Goal: Task Accomplishment & Management: Complete application form

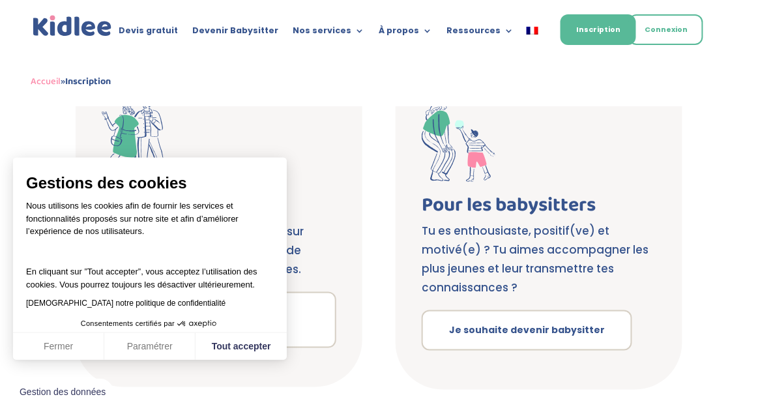
scroll to position [250, 0]
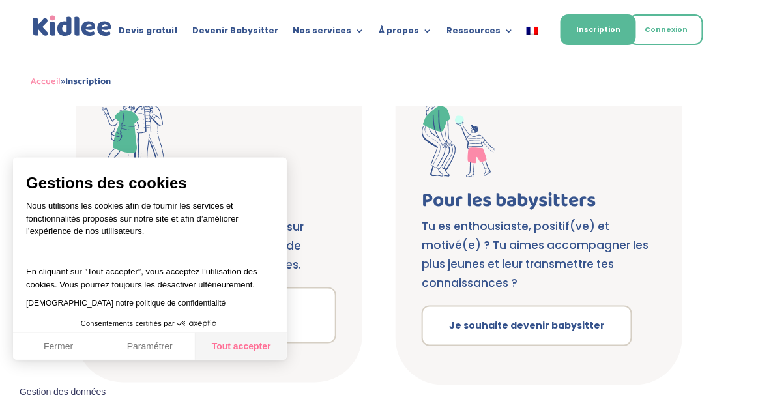
click at [257, 338] on button "Tout accepter" at bounding box center [240, 346] width 91 height 27
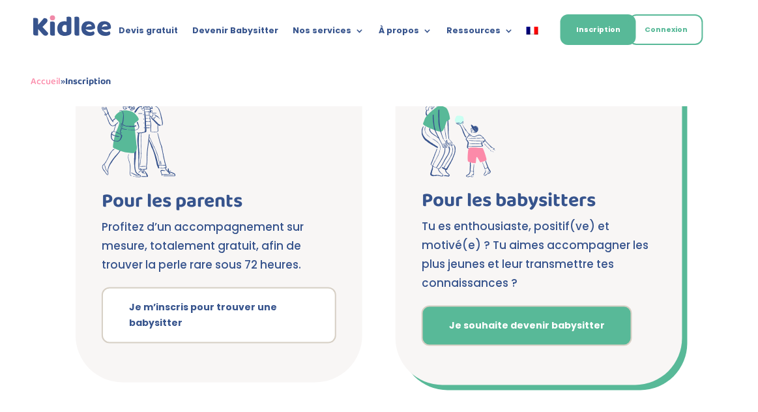
click at [502, 337] on link "Je souhaite devenir babysitter" at bounding box center [526, 325] width 210 height 40
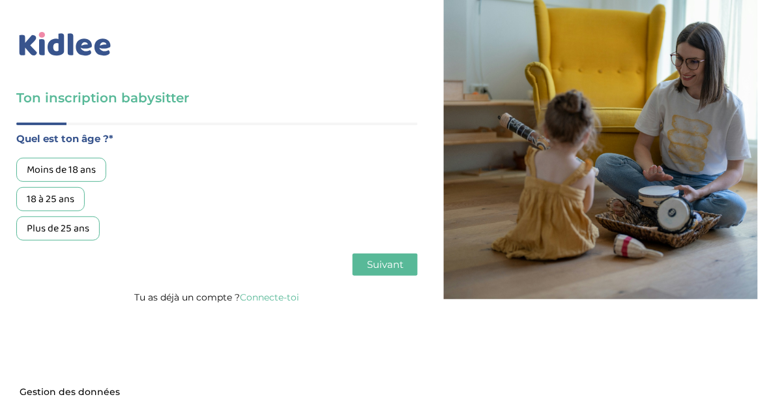
click at [53, 199] on div "18 à 25 ans" at bounding box center [50, 199] width 68 height 24
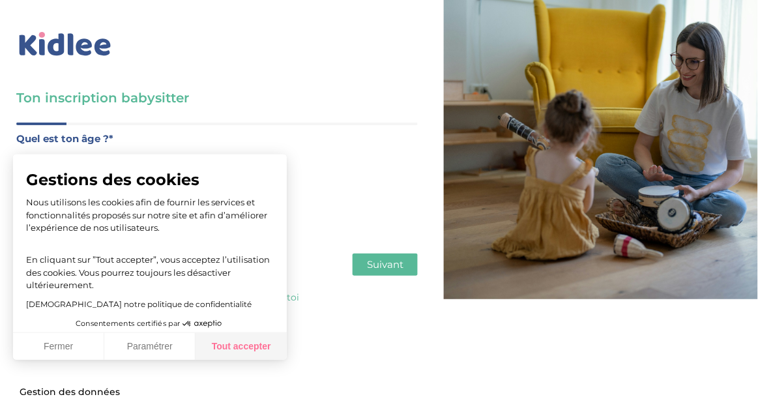
click at [240, 348] on button "Tout accepter" at bounding box center [240, 346] width 91 height 27
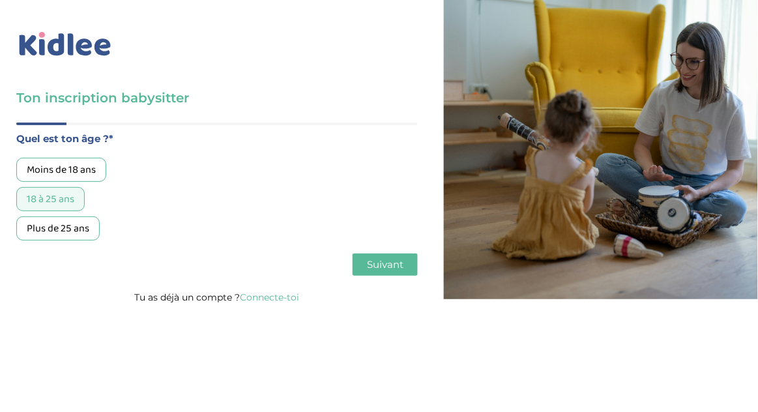
click at [399, 253] on button "Suivant" at bounding box center [384, 264] width 65 height 22
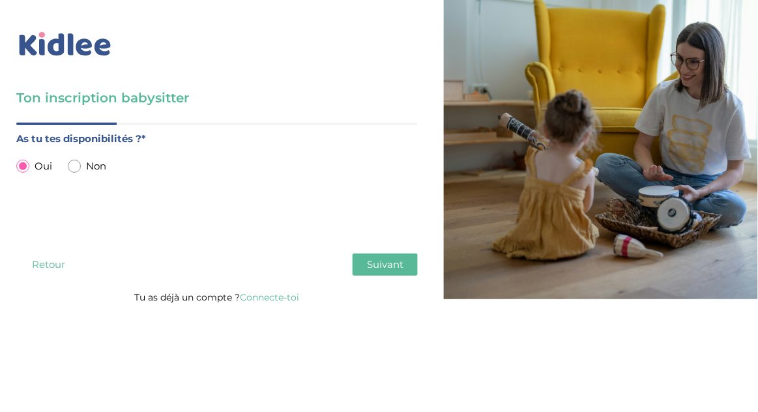
click at [401, 263] on span "Suivant" at bounding box center [385, 264] width 36 height 12
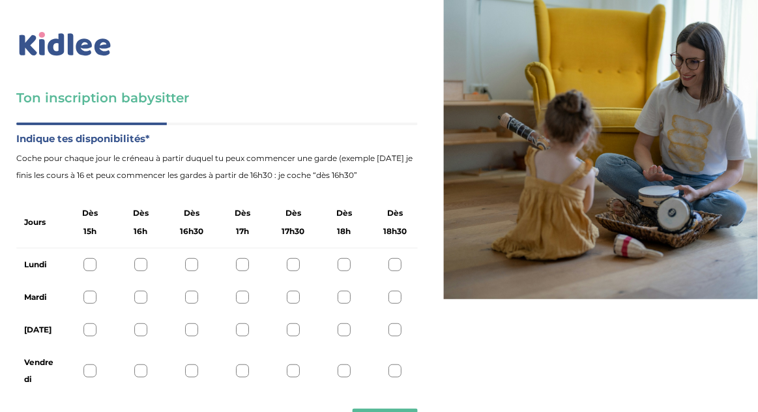
click at [252, 262] on div "Lundi" at bounding box center [216, 264] width 401 height 33
click at [236, 268] on div at bounding box center [242, 264] width 13 height 13
click at [242, 265] on div at bounding box center [242, 264] width 13 height 13
click at [241, 297] on div at bounding box center [242, 297] width 13 height 13
click at [243, 335] on div at bounding box center [242, 329] width 13 height 13
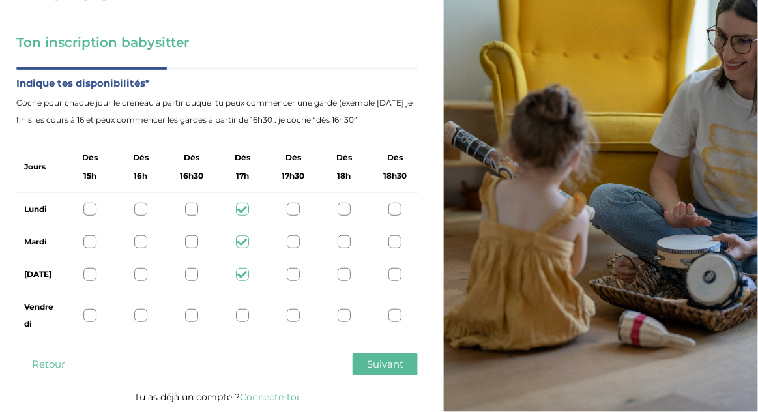
scroll to position [63, 0]
click at [245, 309] on div at bounding box center [242, 315] width 13 height 13
click at [378, 358] on span "Suivant" at bounding box center [385, 364] width 36 height 12
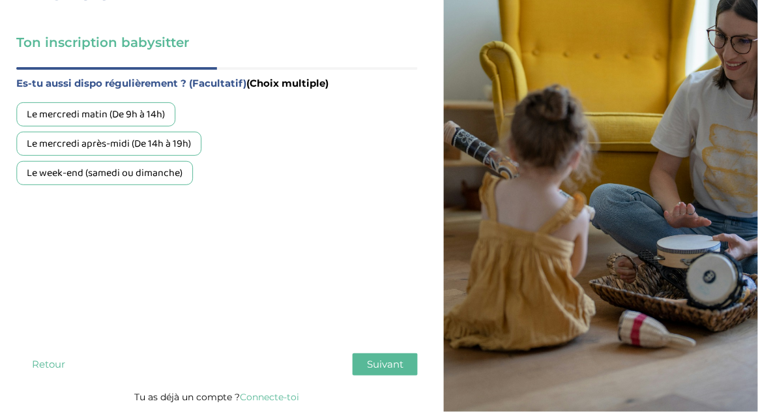
click at [172, 137] on div "Le mercredi après-midi (De 14h à 19h)" at bounding box center [108, 144] width 185 height 24
click at [380, 358] on span "Suivant" at bounding box center [385, 364] width 36 height 12
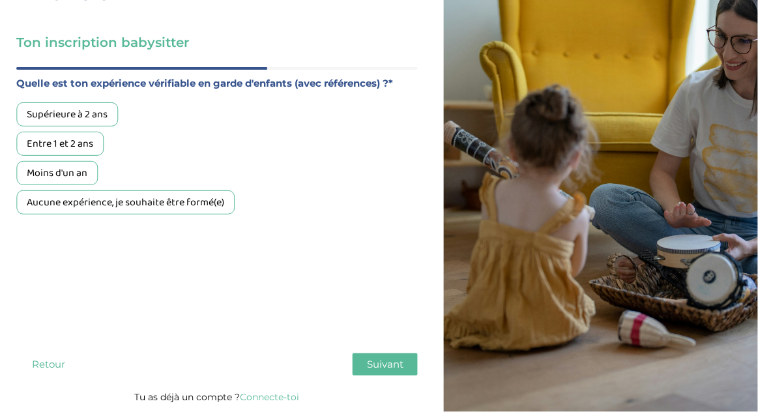
click at [81, 108] on div "Supérieure à 2 ans" at bounding box center [67, 114] width 102 height 24
click at [391, 358] on span "Suivant" at bounding box center [385, 364] width 36 height 12
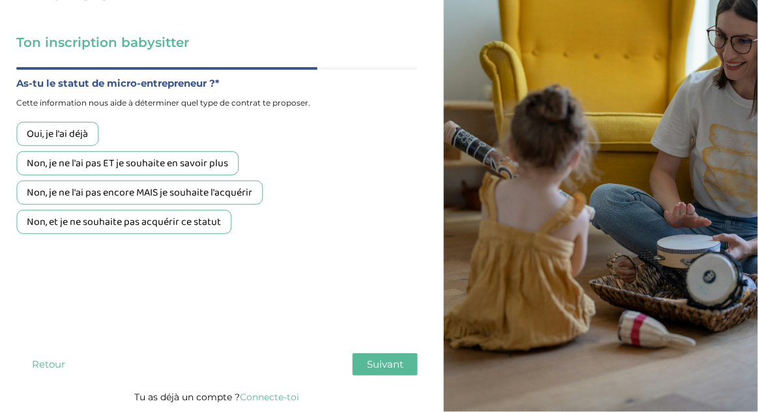
click at [180, 214] on div "Non, et je ne souhaite pas acquérir ce statut" at bounding box center [123, 222] width 215 height 24
click at [391, 358] on span "Suivant" at bounding box center [385, 364] width 36 height 12
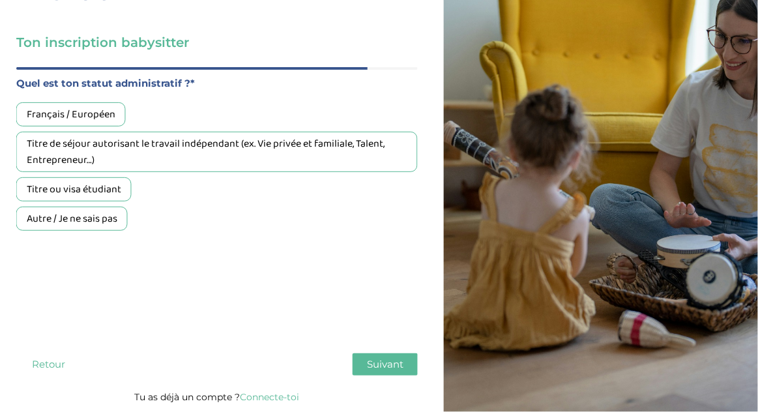
click at [80, 109] on div "Français / Européen" at bounding box center [70, 114] width 109 height 24
click at [381, 365] on button "Suivant" at bounding box center [384, 364] width 65 height 22
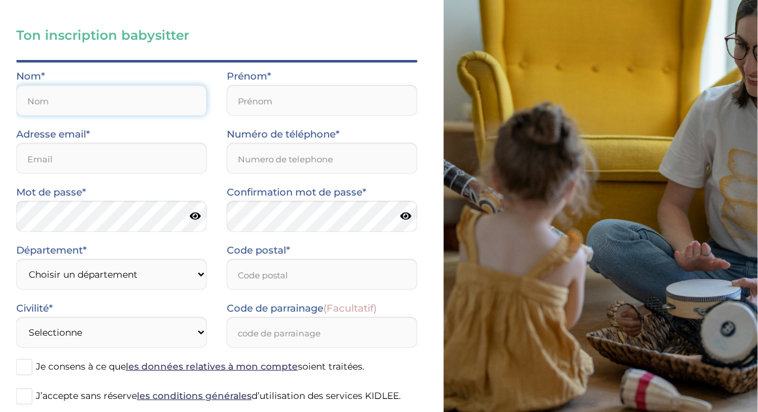
click at [136, 113] on input "text" at bounding box center [111, 100] width 191 height 31
type input "Clivillé"
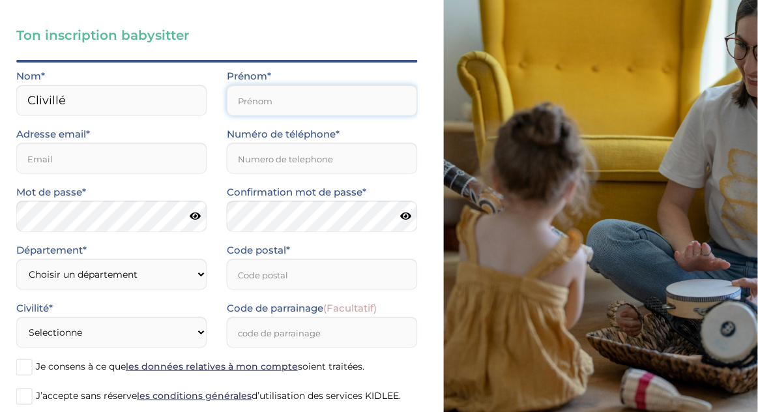
click at [262, 102] on input "text" at bounding box center [322, 100] width 191 height 31
type input "Méline"
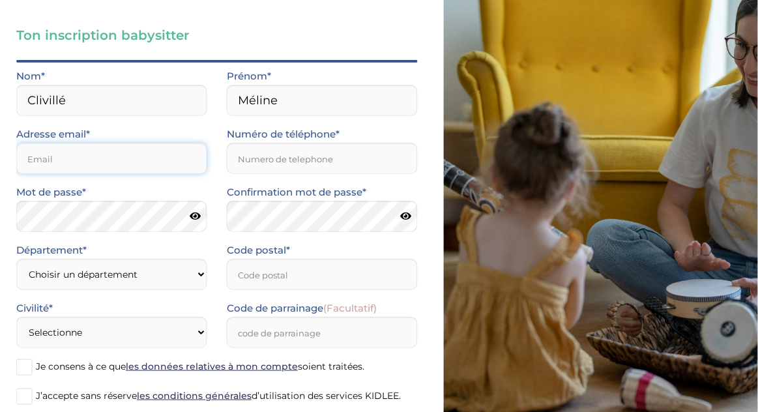
click at [82, 169] on input "email" at bounding box center [111, 158] width 191 height 31
type input "meline.cliville@hotmail.com"
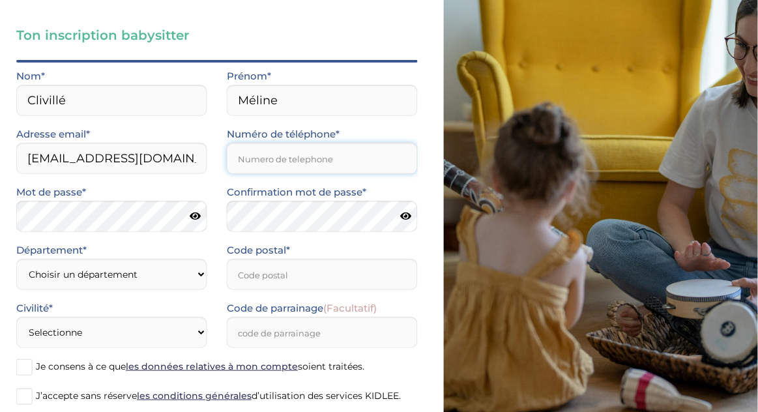
click at [288, 150] on input "Numéro de téléphone*" at bounding box center [322, 158] width 191 height 31
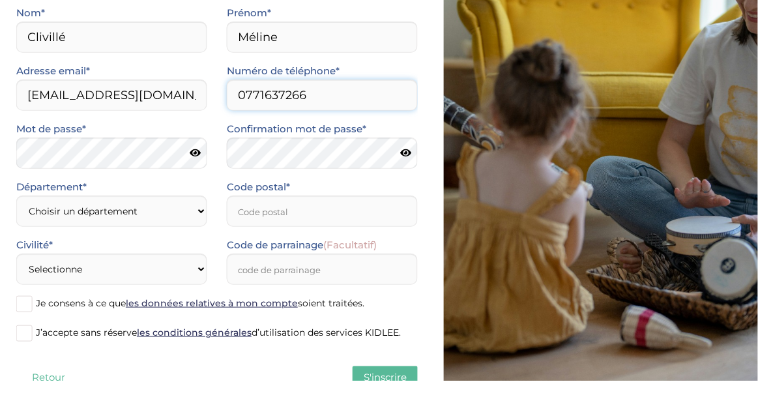
scroll to position [115, 0]
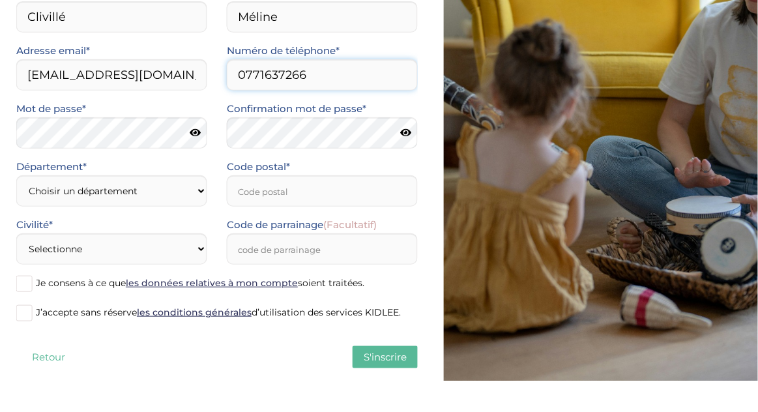
type input "0771637266"
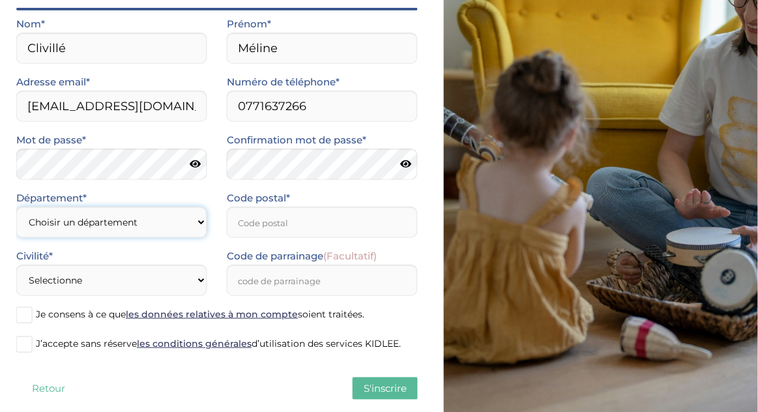
click at [92, 229] on select "Choisir un département Paris (75) Hauts-de-Seine (92) Yvelines (78) Val-de-Marn…" at bounding box center [111, 221] width 191 height 31
select select "75"
click at [16, 206] on select "Choisir un département Paris (75) Hauts-de-Seine (92) Yvelines (78) Val-de-Marn…" at bounding box center [111, 221] width 191 height 31
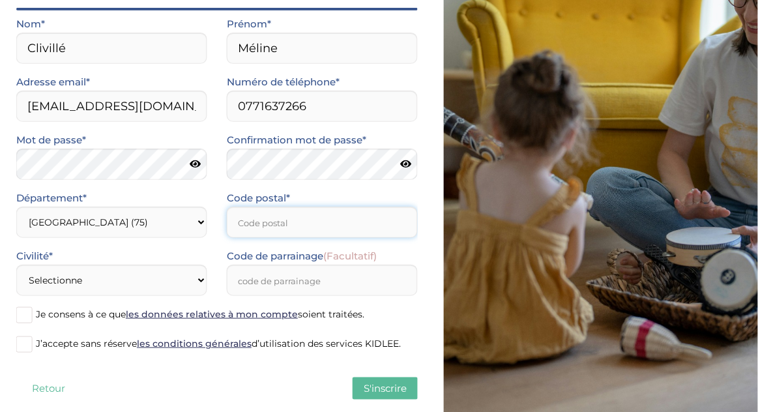
click at [298, 231] on input "Code postal*" at bounding box center [322, 221] width 191 height 31
type input "75000"
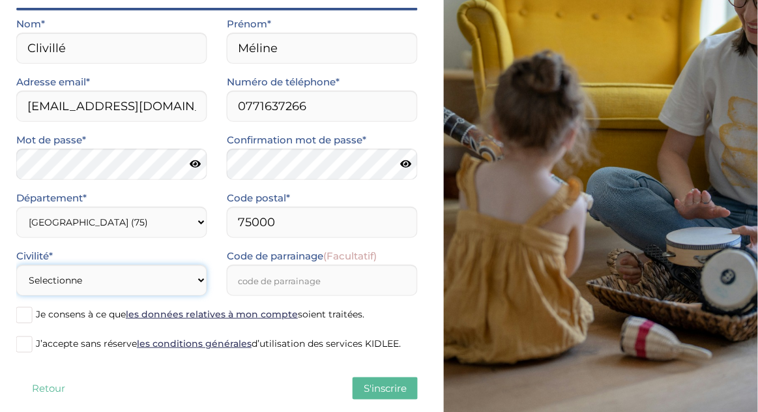
click at [182, 274] on select "Selectionne Mr Mme" at bounding box center [111, 279] width 191 height 31
select select "1"
click at [16, 264] on select "Selectionne Mr Mme" at bounding box center [111, 279] width 191 height 31
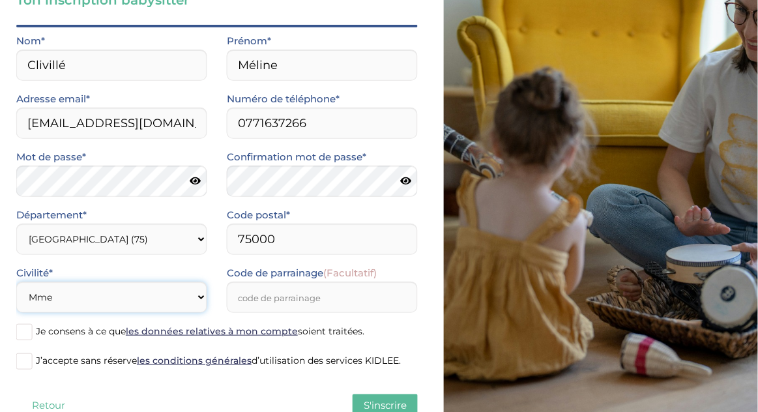
scroll to position [139, 0]
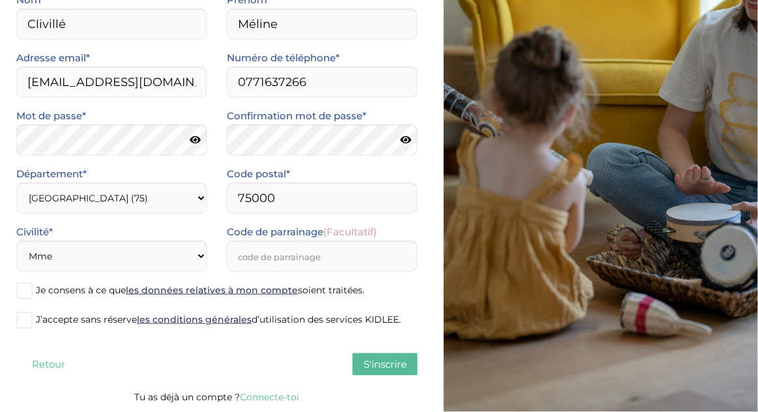
click at [199, 135] on icon at bounding box center [195, 140] width 11 height 10
click at [199, 135] on icon at bounding box center [194, 140] width 12 height 10
click at [199, 135] on icon at bounding box center [195, 140] width 11 height 10
click at [199, 135] on icon at bounding box center [194, 140] width 12 height 10
click at [277, 166] on label "Code postal*" at bounding box center [258, 173] width 63 height 17
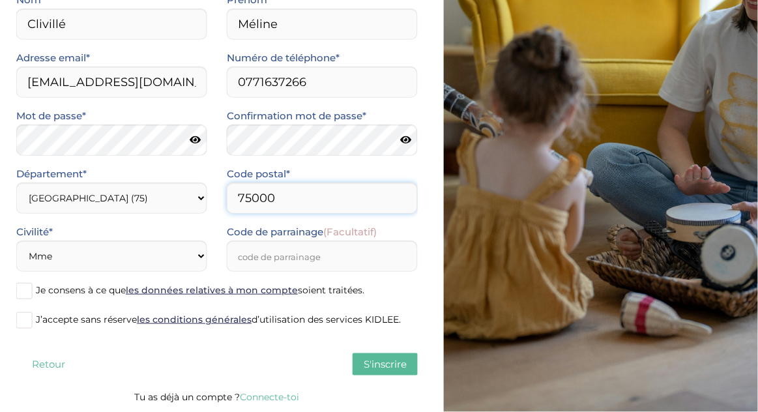
click at [277, 182] on input "75000" at bounding box center [322, 197] width 191 height 31
click at [410, 144] on div "Confirmation mot de passe*" at bounding box center [322, 131] width 191 height 48
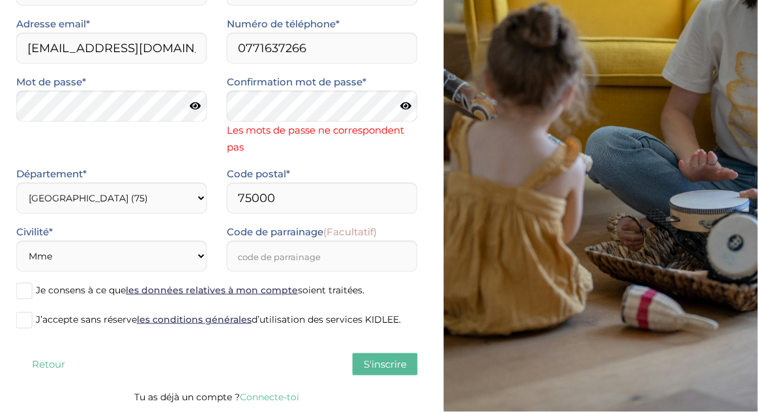
click at [406, 104] on icon at bounding box center [405, 107] width 11 height 10
click at [406, 104] on icon at bounding box center [405, 107] width 12 height 10
click at [191, 105] on div at bounding box center [111, 106] width 191 height 31
click at [191, 105] on icon at bounding box center [195, 107] width 11 height 10
click at [191, 105] on icon at bounding box center [194, 107] width 12 height 10
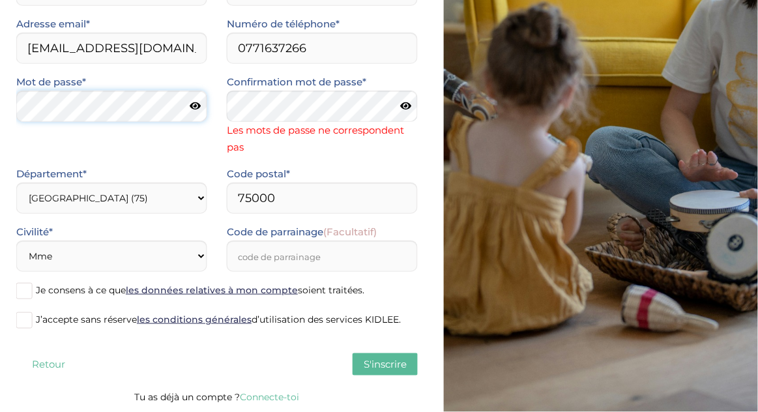
click at [195, 107] on div at bounding box center [111, 106] width 191 height 31
click at [195, 107] on icon at bounding box center [195, 107] width 11 height 10
click at [195, 107] on icon at bounding box center [194, 107] width 12 height 10
click at [408, 106] on icon at bounding box center [405, 107] width 11 height 10
click at [408, 106] on icon at bounding box center [405, 107] width 12 height 10
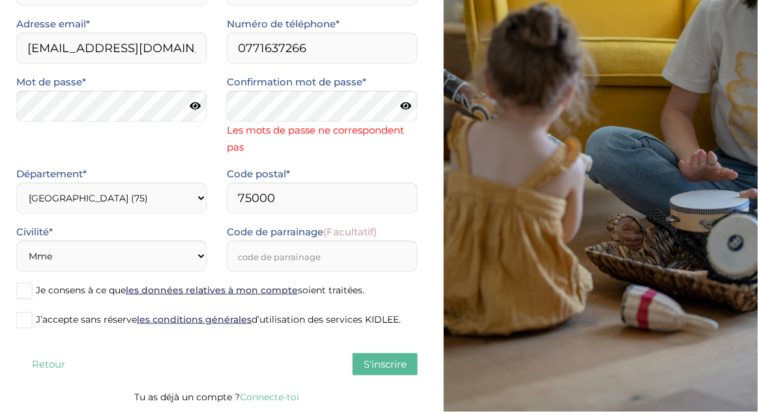
click at [27, 289] on span at bounding box center [24, 291] width 16 height 16
click at [0, 0] on input "Je consens à ce que les données relatives à mon compte soient traitées." at bounding box center [0, 0] width 0 height 0
click at [18, 331] on div "J’accepte sans réserve les conditions générales d’utilisation des services KIDL…" at bounding box center [217, 325] width 421 height 29
click at [29, 319] on span at bounding box center [24, 320] width 16 height 16
click at [0, 0] on input "J’accepte sans réserve les conditions générales d’utilisation des services KIDL…" at bounding box center [0, 0] width 0 height 0
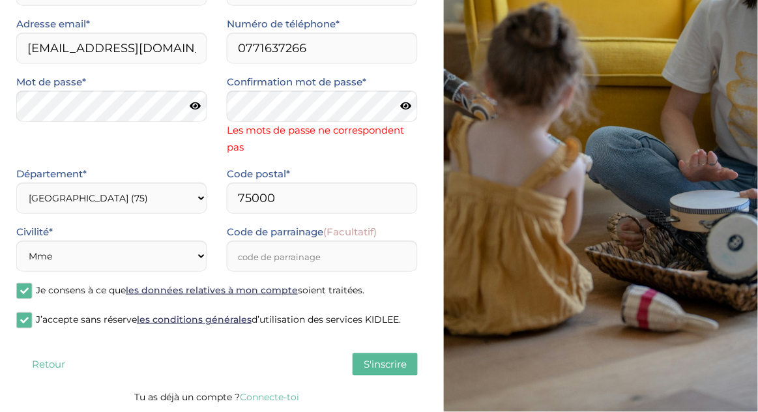
click at [358, 364] on button "S'inscrire" at bounding box center [384, 364] width 65 height 22
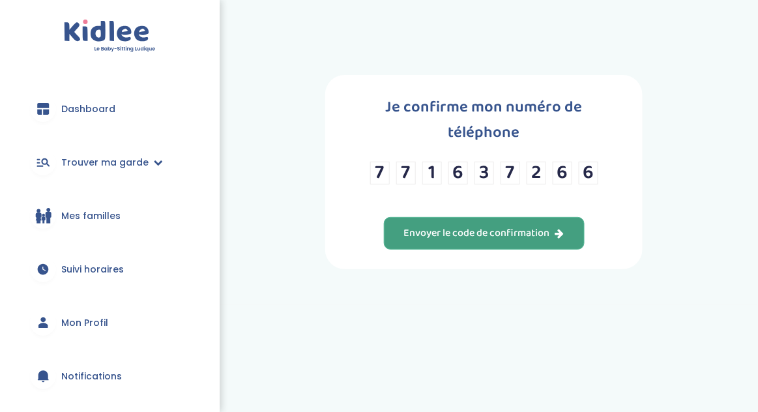
click at [528, 229] on div "Envoyer le code de confirmation" at bounding box center [484, 233] width 160 height 15
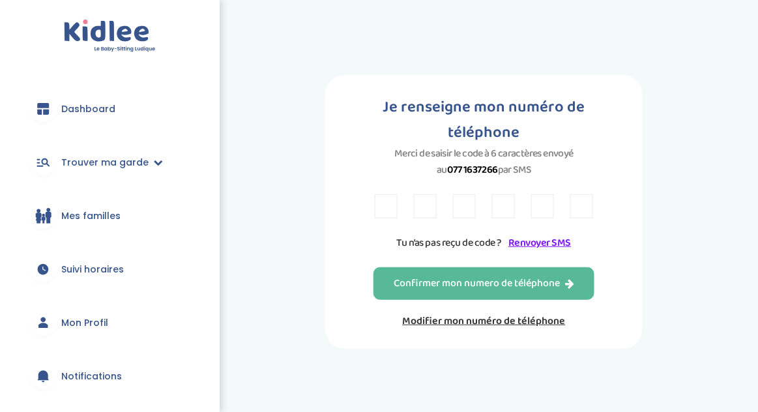
click at [379, 206] on input "text" at bounding box center [386, 206] width 23 height 24
type input "J"
type input "9"
type input "H"
type input "5"
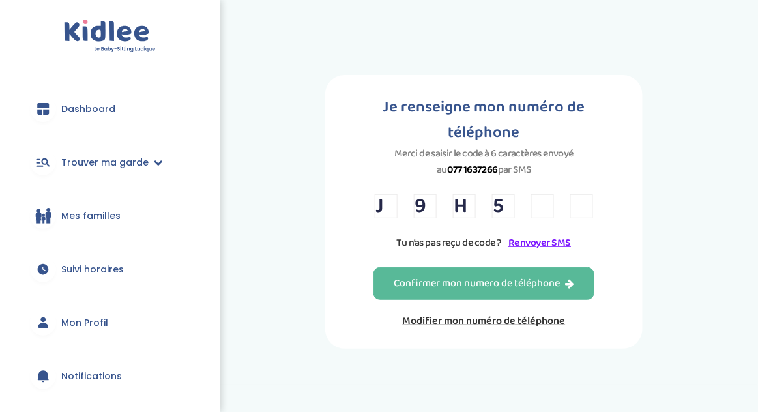
type input "2"
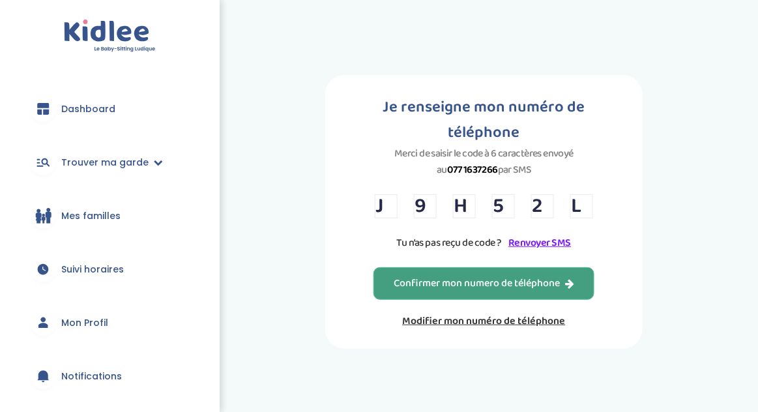
type input "L"
click at [448, 279] on div "Confirmer mon numero de téléphone" at bounding box center [483, 283] width 180 height 15
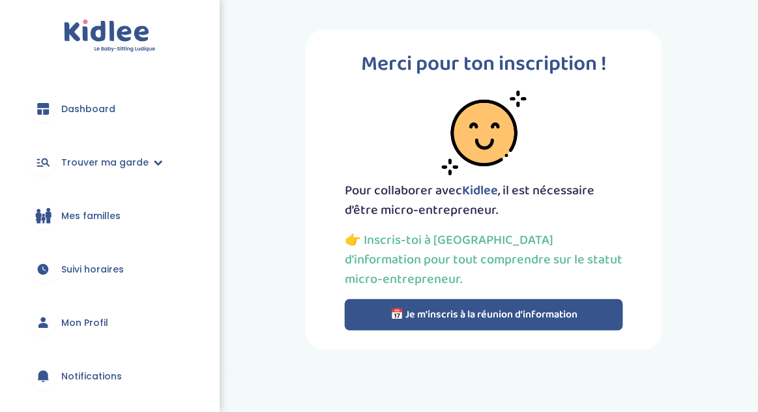
click at [497, 313] on button "📅 Je m’inscris à la réunion d’information" at bounding box center [484, 314] width 278 height 31
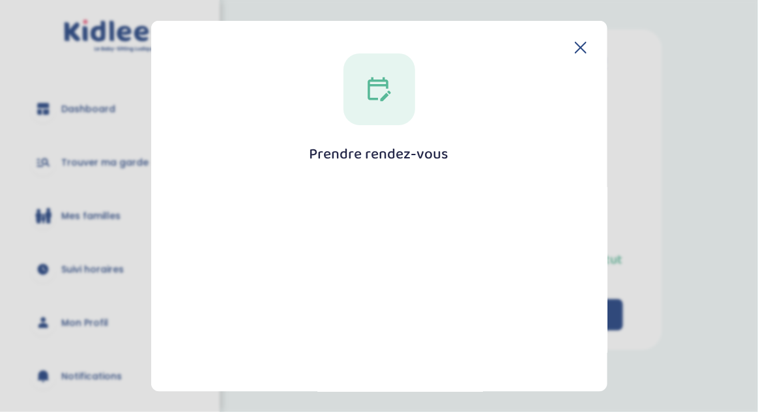
click at [575, 42] on icon at bounding box center [581, 48] width 12 height 12
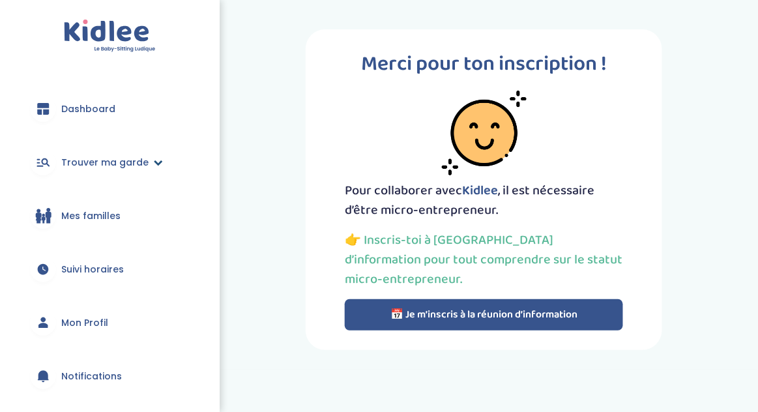
click at [139, 164] on span "Trouver ma garde" at bounding box center [104, 163] width 87 height 14
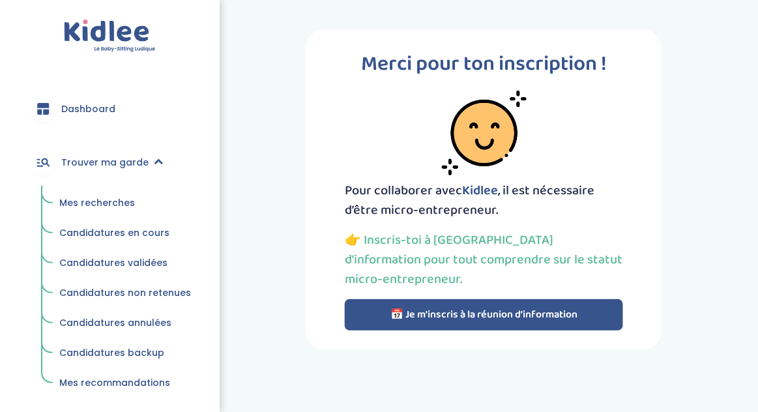
click at [136, 385] on span "Mes recommandations" at bounding box center [114, 382] width 111 height 13
